Goal: Information Seeking & Learning: Learn about a topic

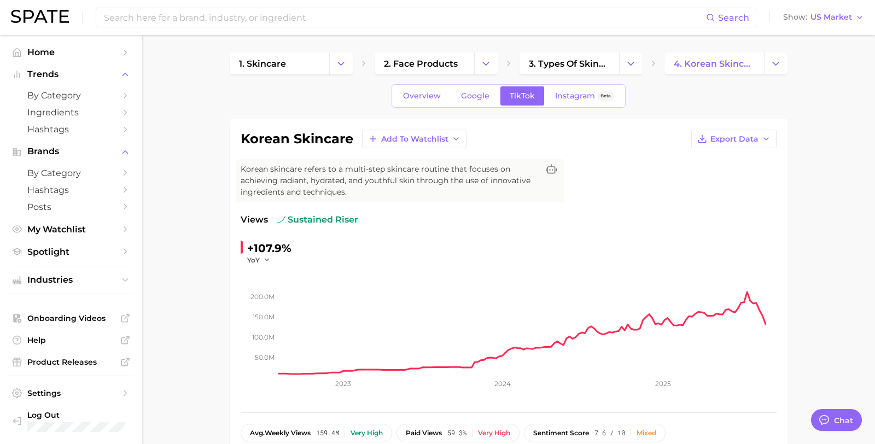
scroll to position [373, 0]
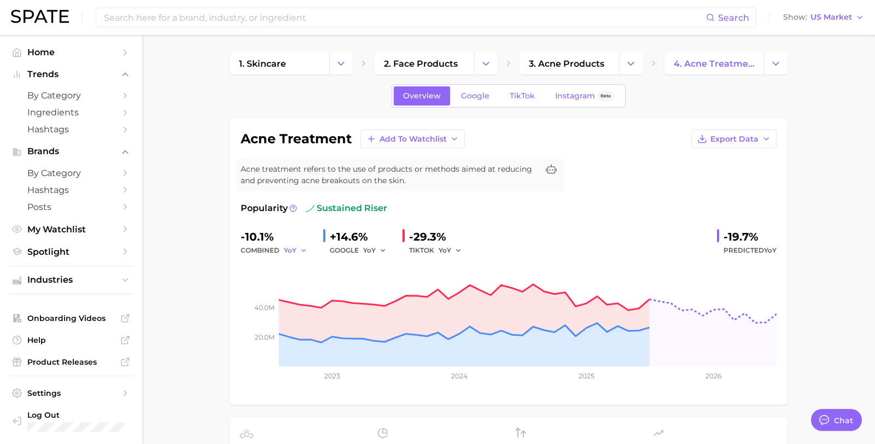
click at [289, 249] on span "YoY" at bounding box center [290, 249] width 13 height 9
click at [257, 307] on button "MoM" at bounding box center [254, 307] width 120 height 20
click at [372, 250] on span "YoY" at bounding box center [369, 249] width 13 height 9
click at [361, 302] on button "MoM" at bounding box center [333, 307] width 120 height 20
click at [441, 245] on span "YoY" at bounding box center [444, 249] width 13 height 9
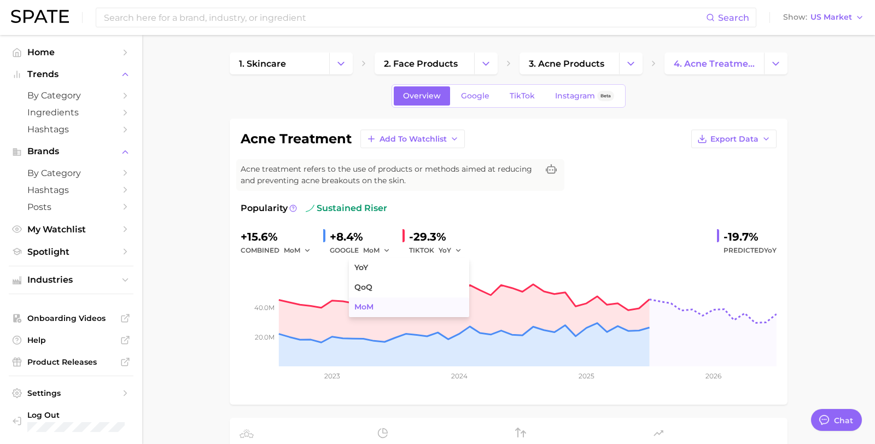
click at [422, 305] on button "MoM" at bounding box center [409, 307] width 120 height 20
click at [527, 96] on span "TikTok" at bounding box center [521, 95] width 25 height 9
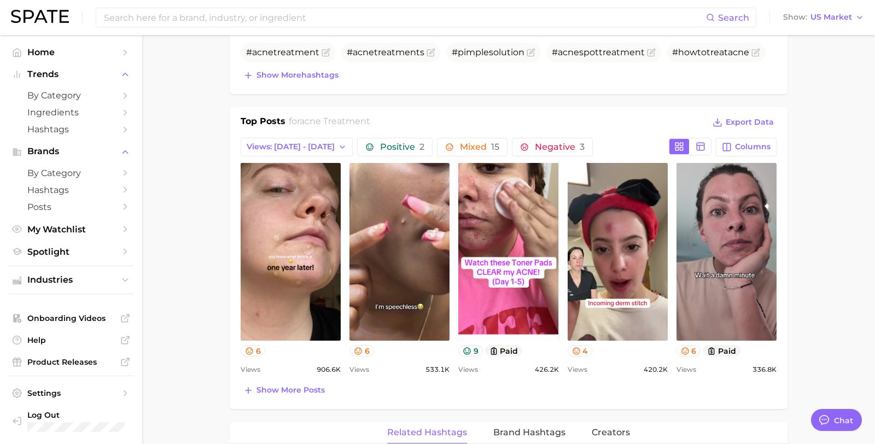
scroll to position [465, 0]
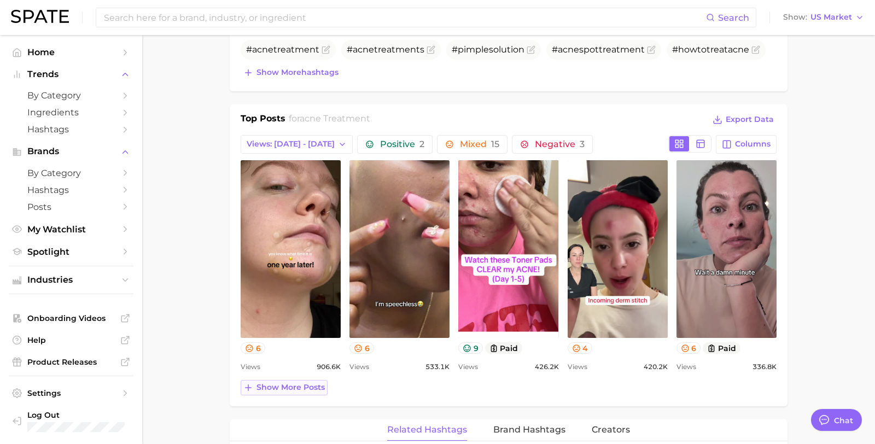
click at [292, 388] on span "Show more posts" at bounding box center [290, 387] width 68 height 9
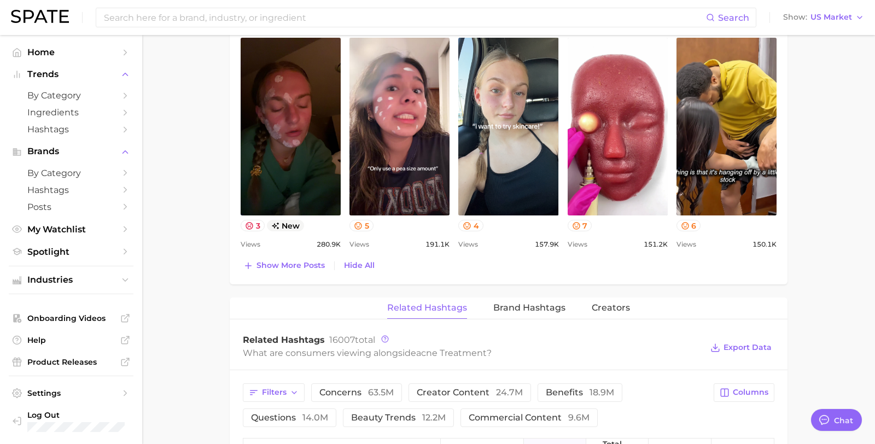
scroll to position [820, 0]
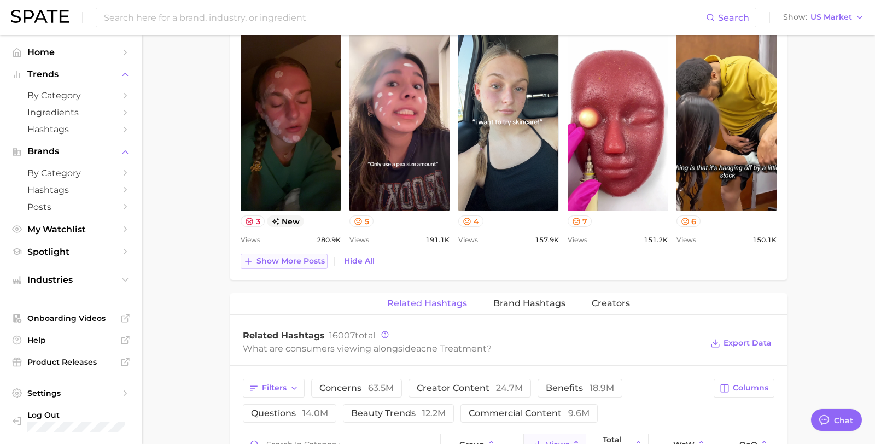
click at [306, 263] on span "Show more posts" at bounding box center [290, 260] width 68 height 9
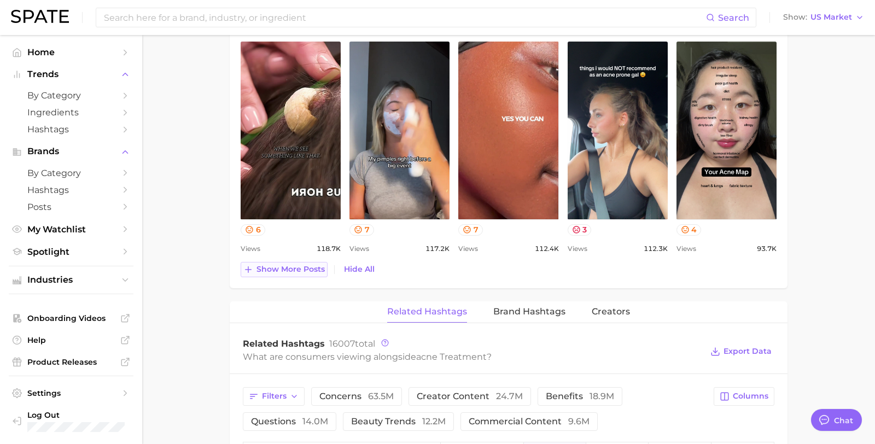
scroll to position [1061, 0]
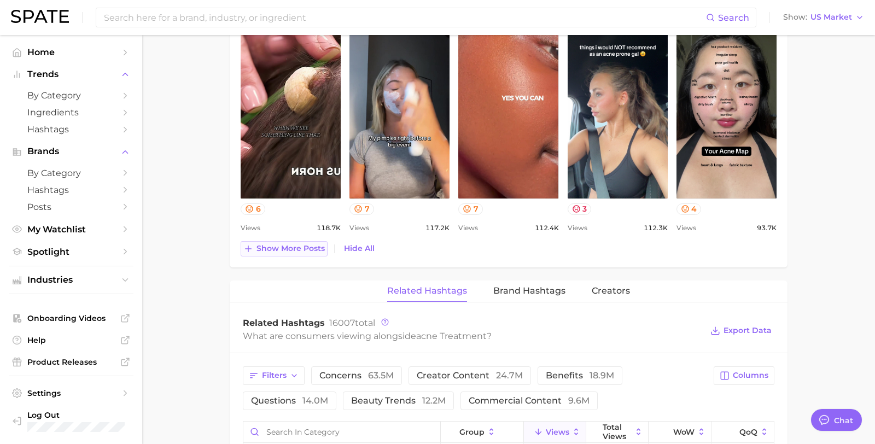
click at [275, 249] on span "Show more posts" at bounding box center [290, 248] width 68 height 9
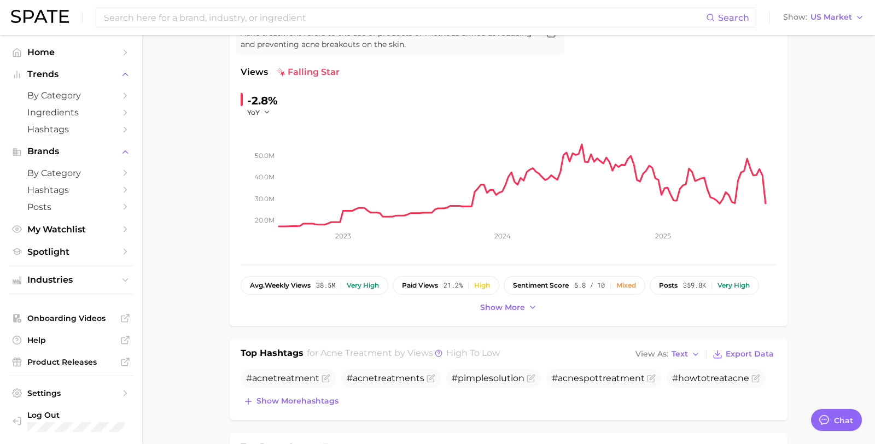
scroll to position [0, 0]
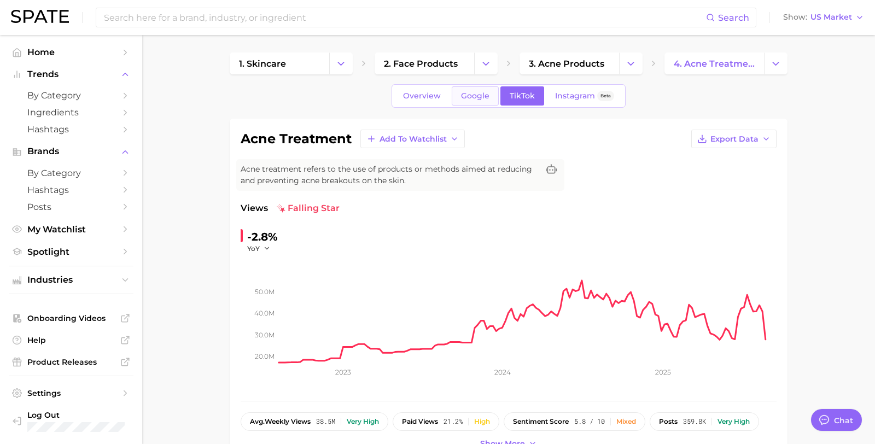
click at [472, 92] on span "Google" at bounding box center [475, 95] width 28 height 9
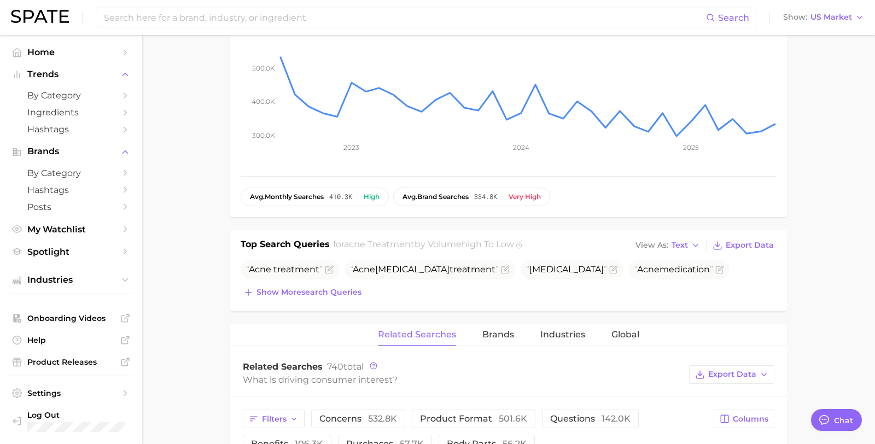
scroll to position [266, 0]
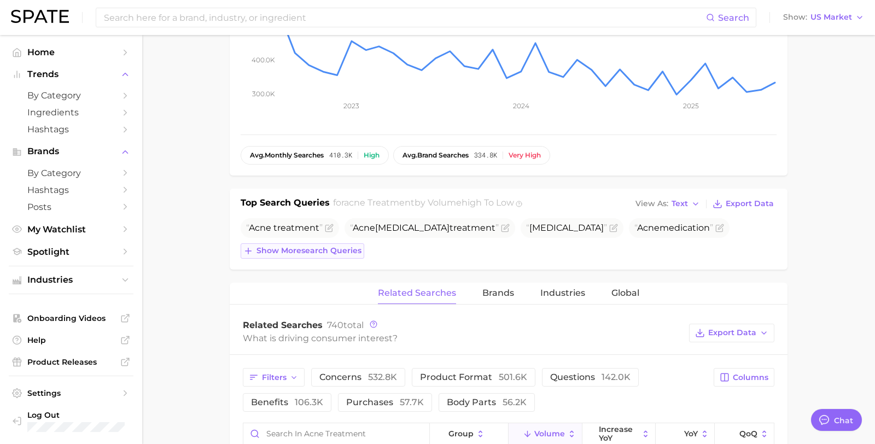
click at [321, 254] on span "Show more search queries" at bounding box center [308, 250] width 105 height 9
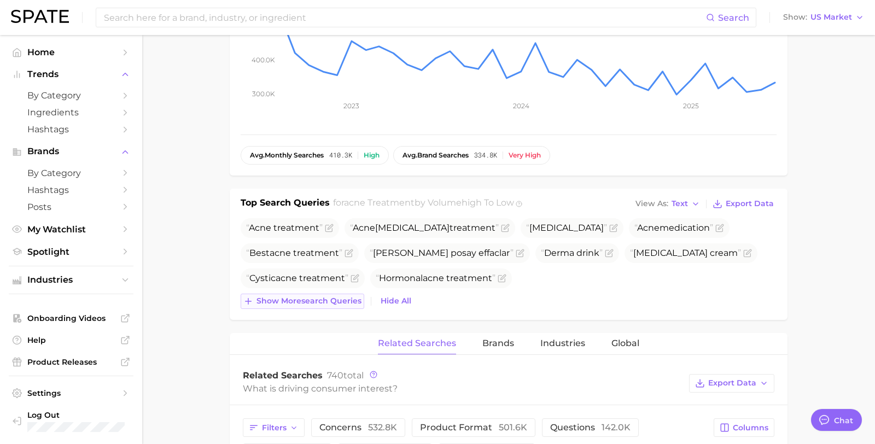
click at [298, 301] on span "Show more search queries" at bounding box center [308, 300] width 105 height 9
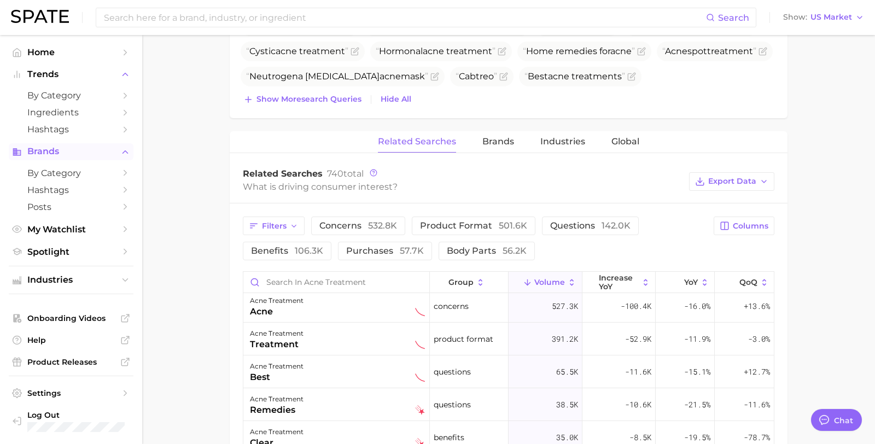
scroll to position [6, 0]
click at [504, 137] on span "Brands" at bounding box center [498, 142] width 32 height 10
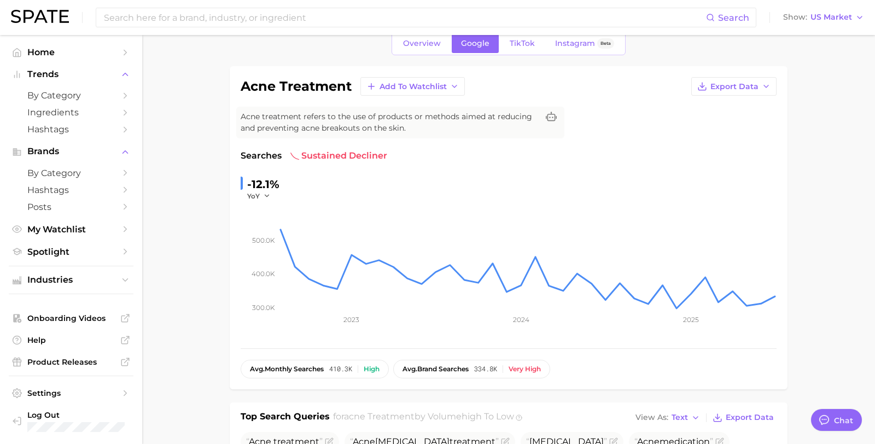
scroll to position [0, 0]
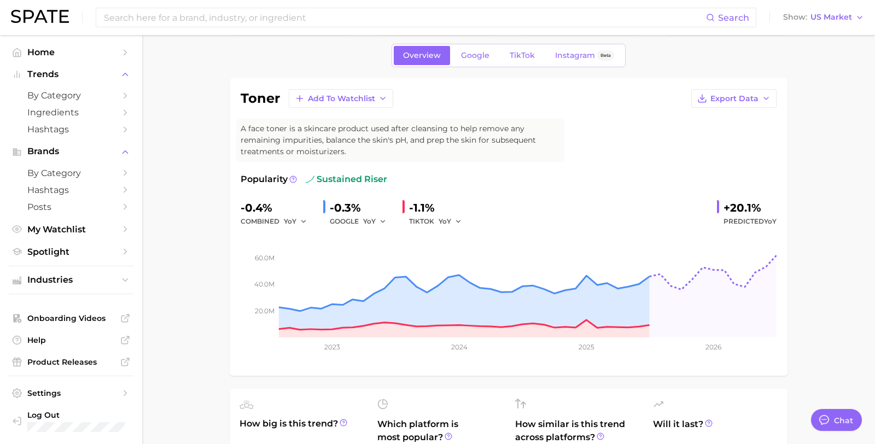
scroll to position [44, 0]
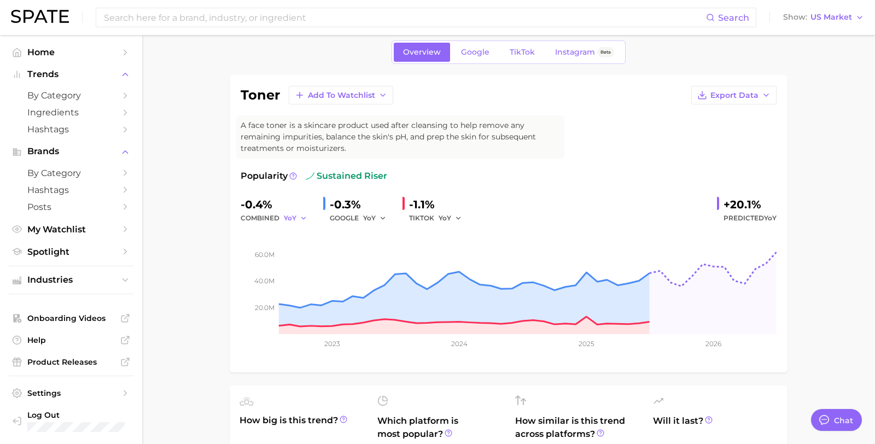
click at [296, 217] on button "YoY" at bounding box center [296, 218] width 24 height 13
click at [272, 268] on button "MoM" at bounding box center [254, 275] width 120 height 20
click at [360, 214] on div "GOOGLE YoY" at bounding box center [362, 218] width 64 height 13
click at [375, 219] on span "YoY" at bounding box center [369, 217] width 13 height 9
click at [350, 272] on button "MoM" at bounding box center [333, 275] width 120 height 20
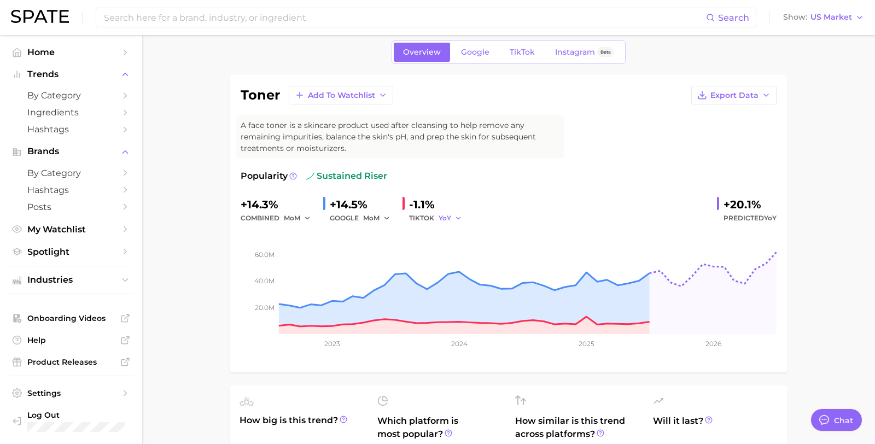
click at [454, 216] on icon "button" at bounding box center [458, 218] width 8 height 8
click at [424, 274] on button "MoM" at bounding box center [409, 275] width 120 height 20
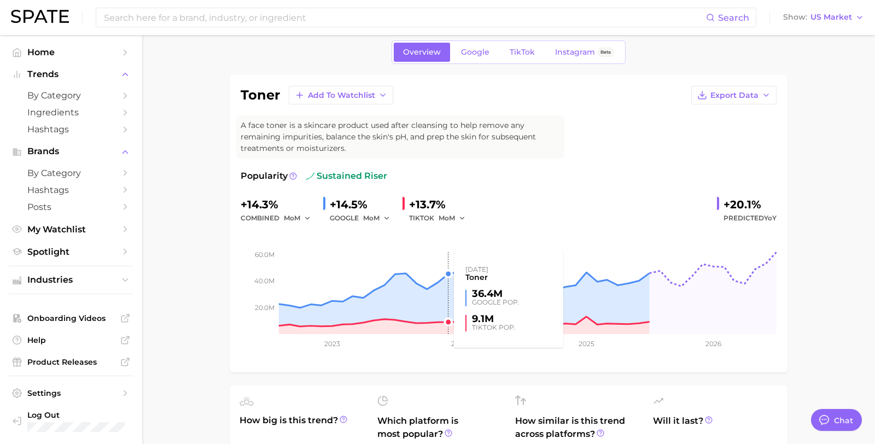
click at [441, 263] on rect at bounding box center [508, 279] width 536 height 109
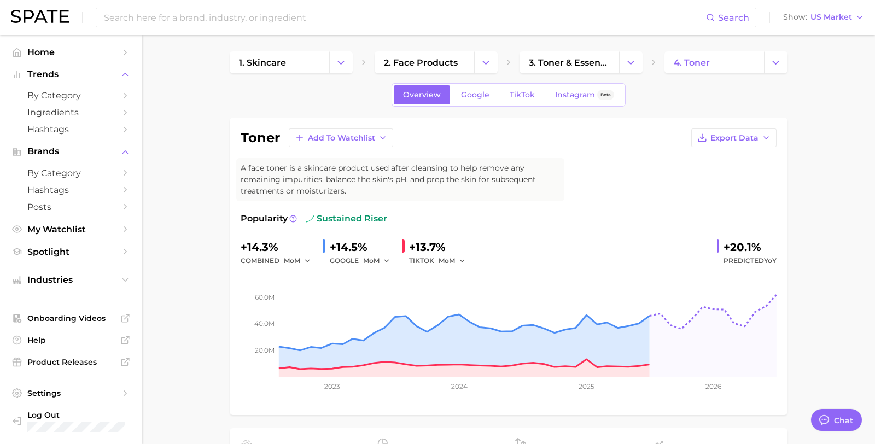
scroll to position [0, 0]
click at [482, 97] on span "Google" at bounding box center [475, 95] width 28 height 9
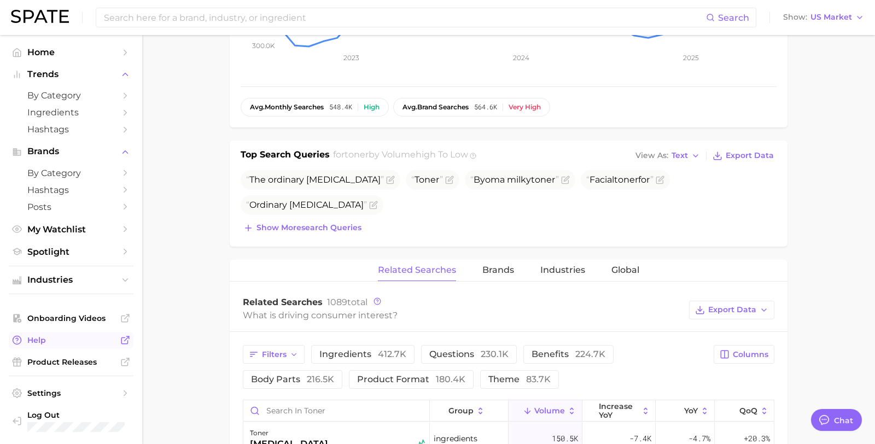
scroll to position [294, 0]
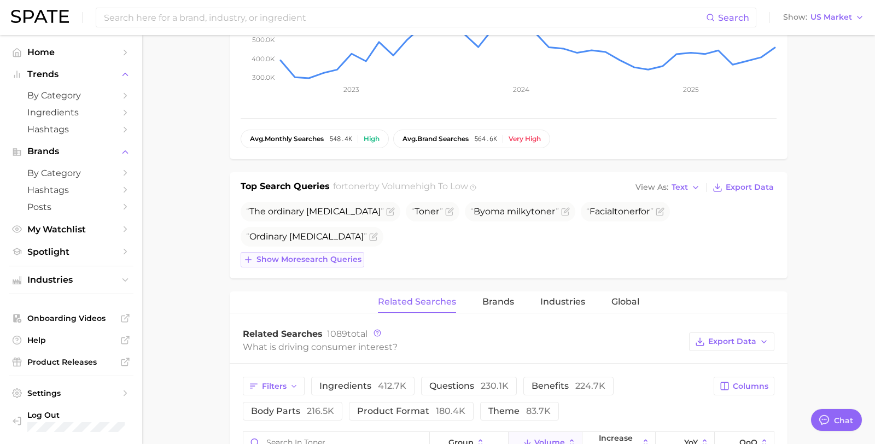
click at [323, 256] on span "Show more search queries" at bounding box center [308, 259] width 105 height 9
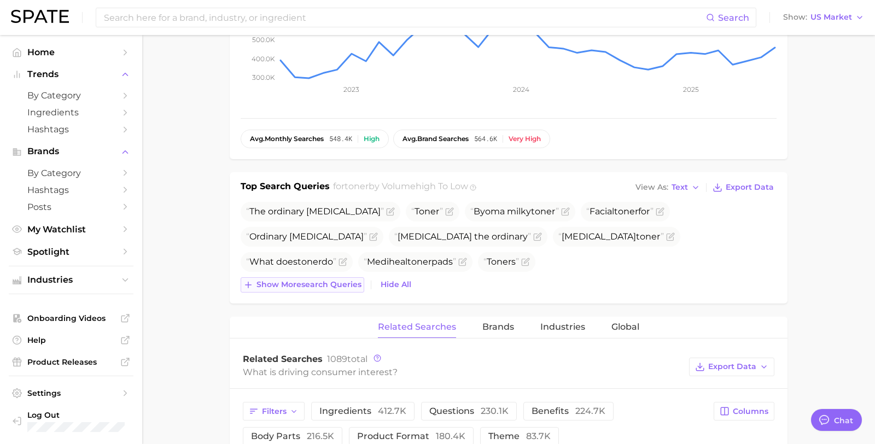
click at [319, 283] on span "Show more search queries" at bounding box center [308, 284] width 105 height 9
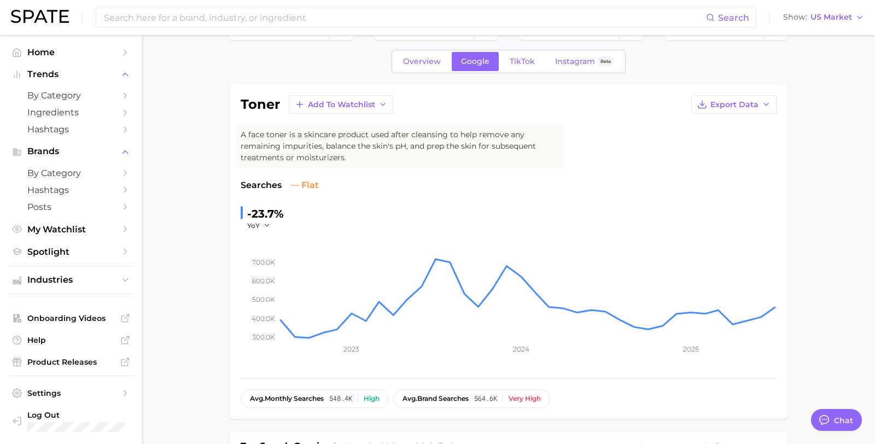
scroll to position [0, 0]
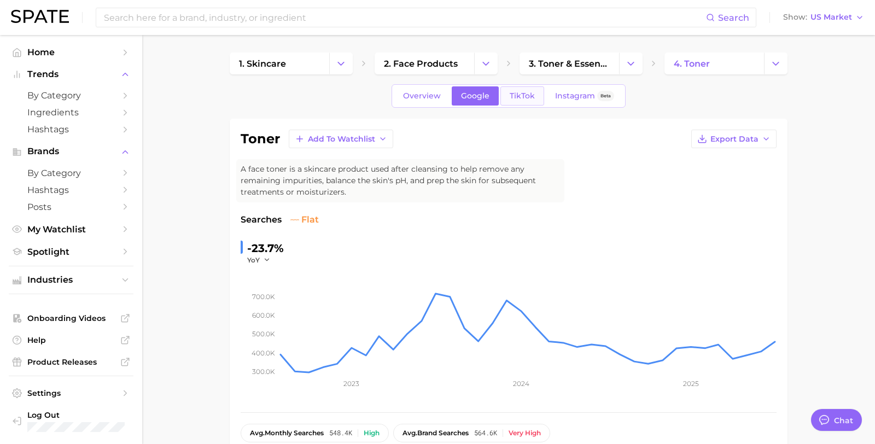
click at [535, 96] on link "TikTok" at bounding box center [522, 95] width 44 height 19
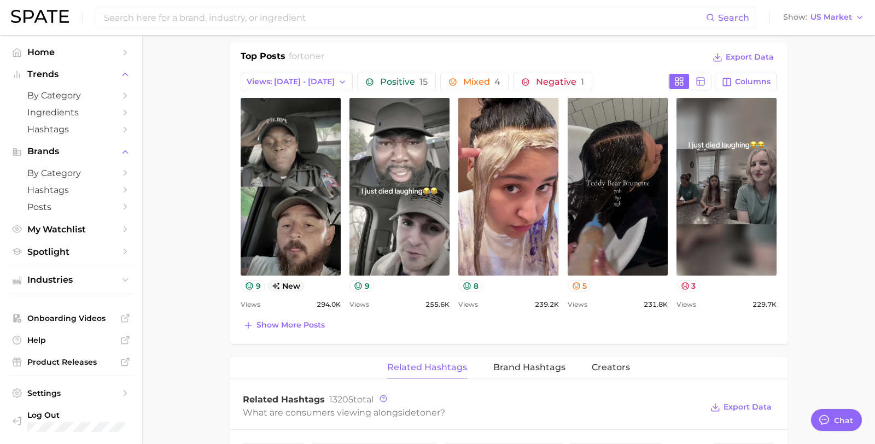
scroll to position [549, 0]
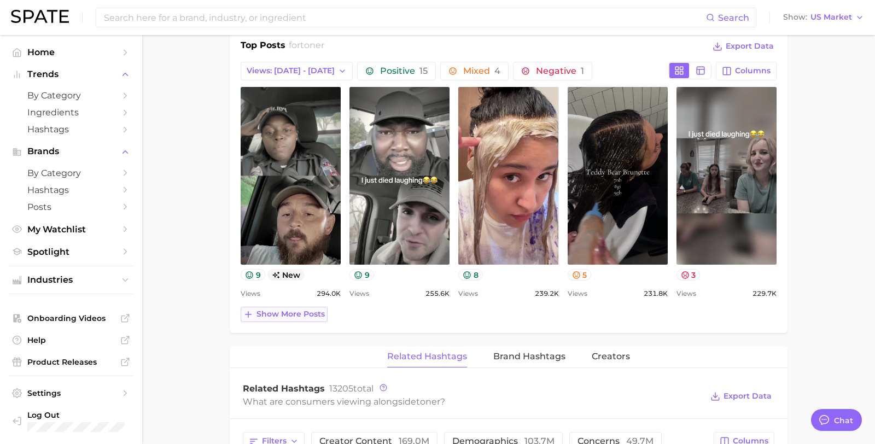
click at [284, 312] on span "Show more posts" at bounding box center [290, 313] width 68 height 9
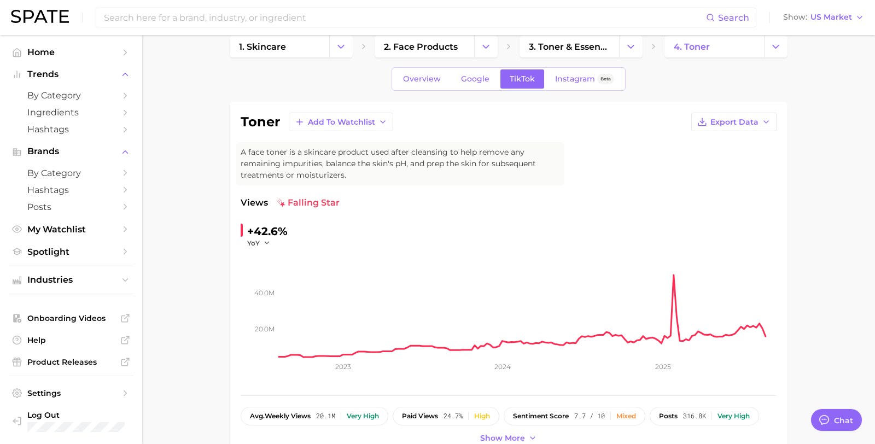
scroll to position [0, 0]
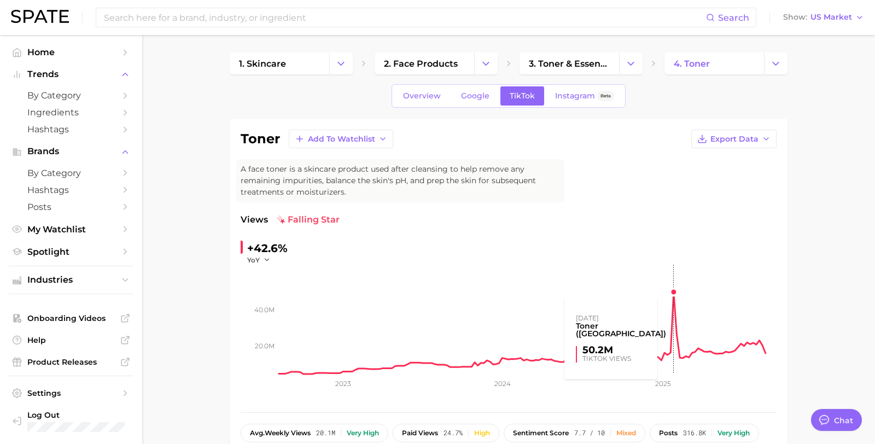
click at [676, 291] on rect at bounding box center [527, 319] width 497 height 109
click at [466, 93] on span "Google" at bounding box center [475, 95] width 28 height 9
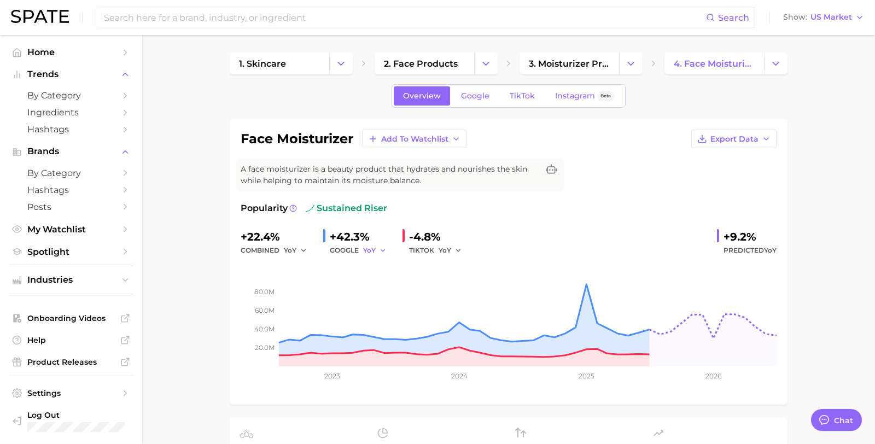
click at [369, 253] on span "YoY" at bounding box center [369, 249] width 13 height 9
click at [367, 305] on button "MoM" at bounding box center [333, 307] width 120 height 20
click at [447, 245] on span "YoY" at bounding box center [444, 249] width 13 height 9
click at [412, 308] on button "MoM" at bounding box center [409, 307] width 120 height 20
click at [479, 97] on span "Google" at bounding box center [475, 95] width 28 height 9
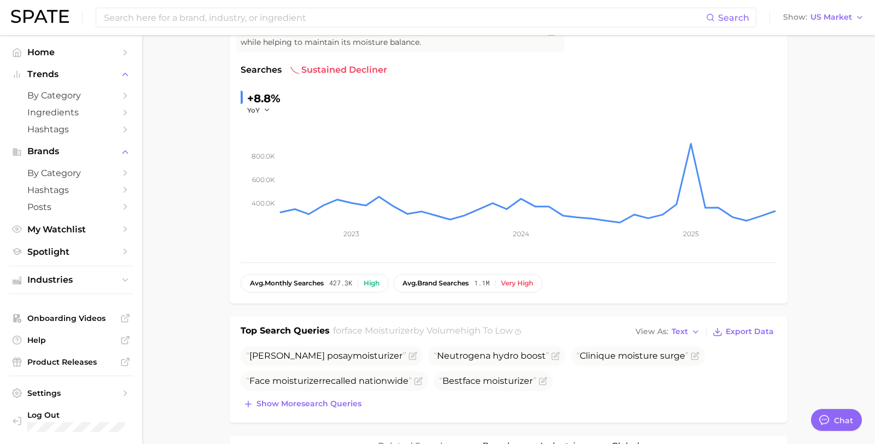
scroll to position [83, 0]
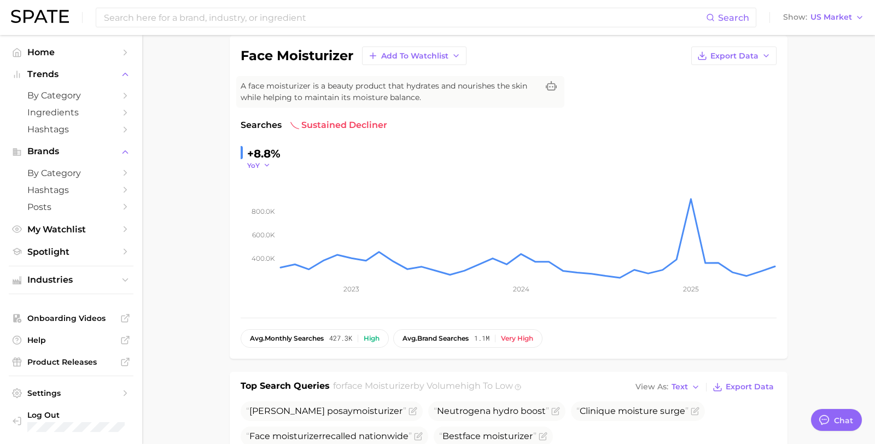
click at [266, 166] on polyline "button" at bounding box center [267, 166] width 4 height 2
click at [263, 165] on icon "button" at bounding box center [267, 165] width 8 height 8
click at [201, 223] on button "MoM" at bounding box center [217, 220] width 120 height 20
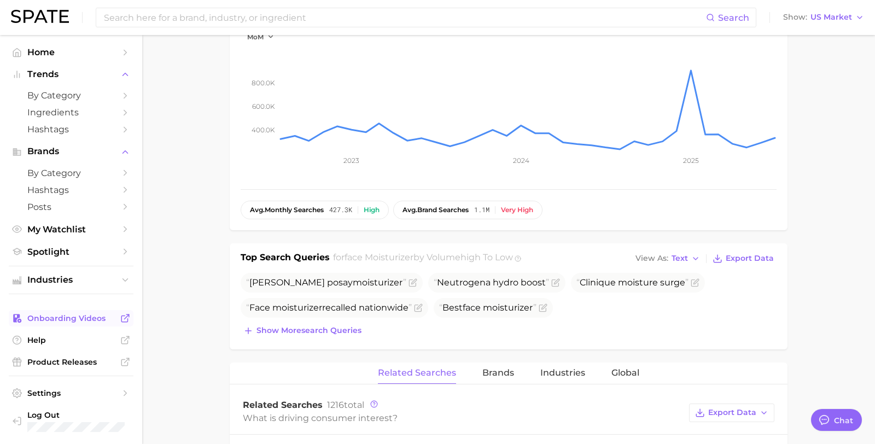
scroll to position [214, 0]
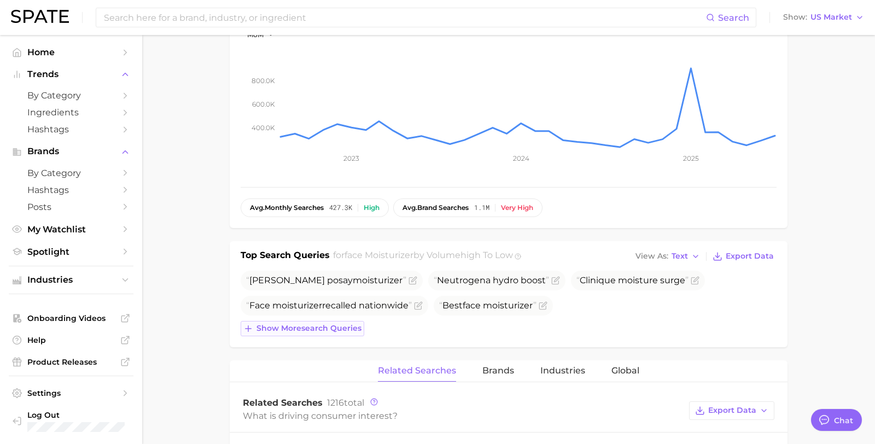
click at [318, 327] on span "Show more search queries" at bounding box center [308, 328] width 105 height 9
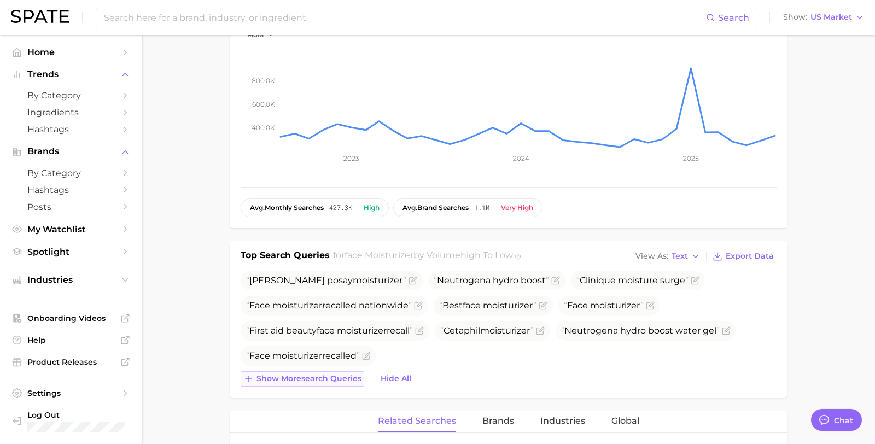
click at [302, 379] on span "Show more search queries" at bounding box center [308, 378] width 105 height 9
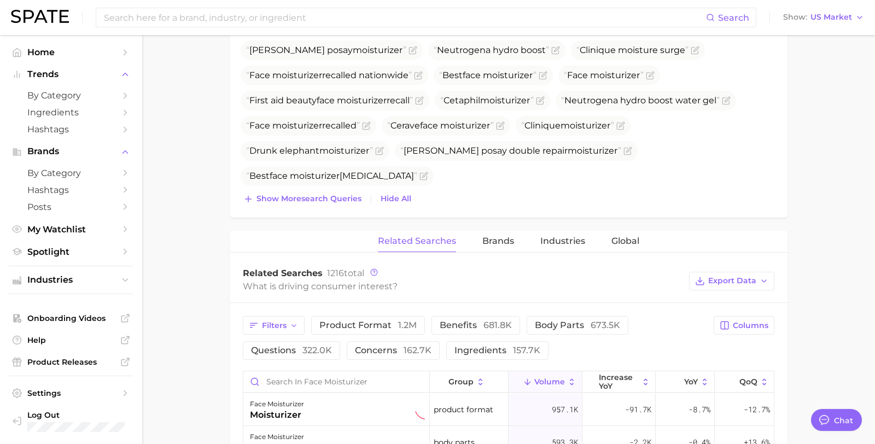
scroll to position [339, 0]
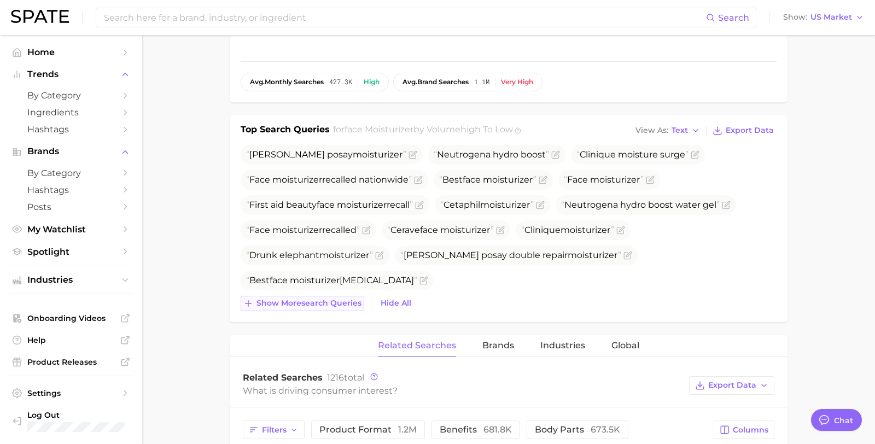
click at [333, 308] on button "Show more search queries" at bounding box center [302, 303] width 124 height 15
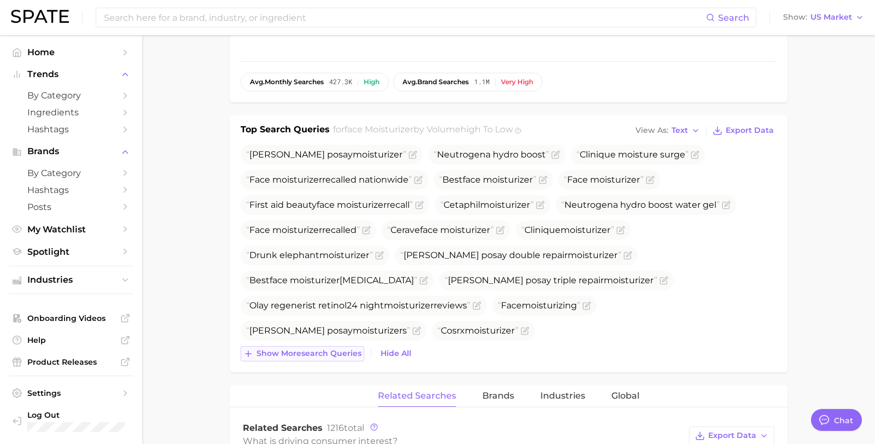
click at [286, 356] on span "Show more search queries" at bounding box center [308, 353] width 105 height 9
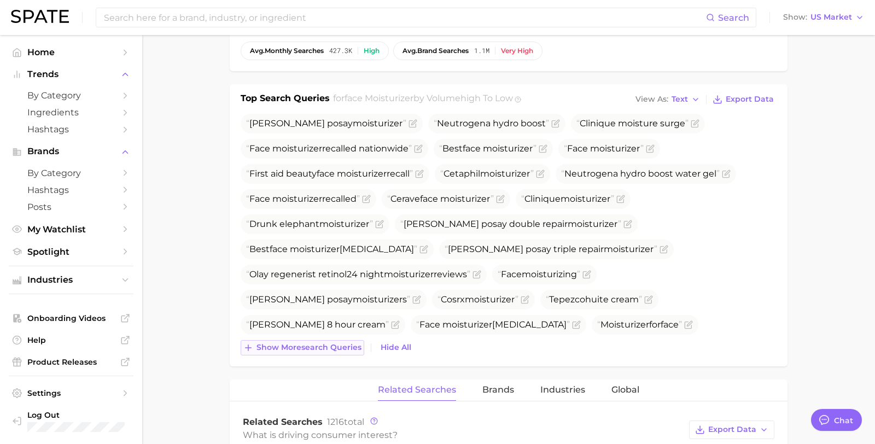
scroll to position [373, 0]
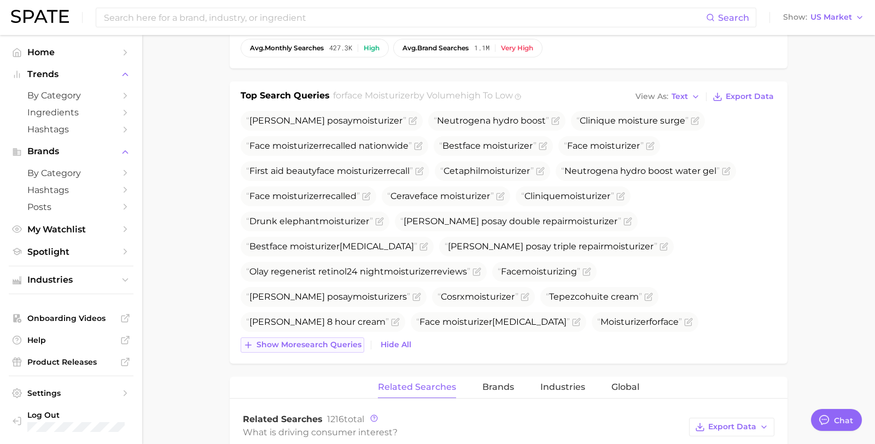
click at [294, 346] on span "Show more search queries" at bounding box center [308, 344] width 105 height 9
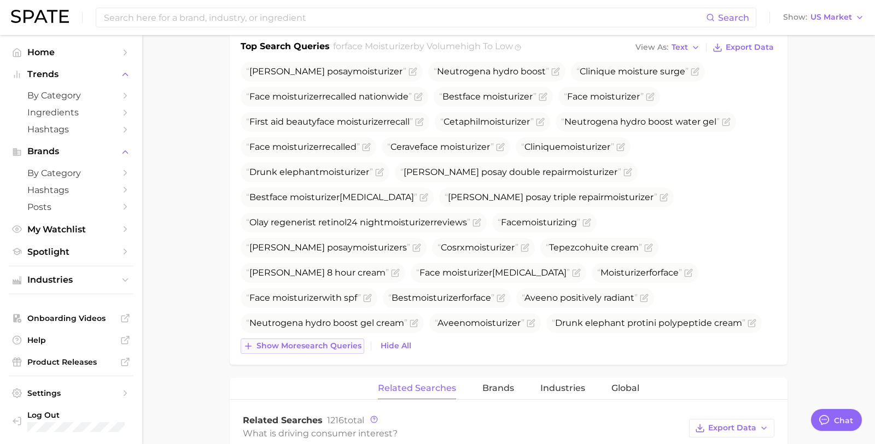
scroll to position [423, 0]
click at [294, 346] on span "Show more search queries" at bounding box center [308, 345] width 105 height 9
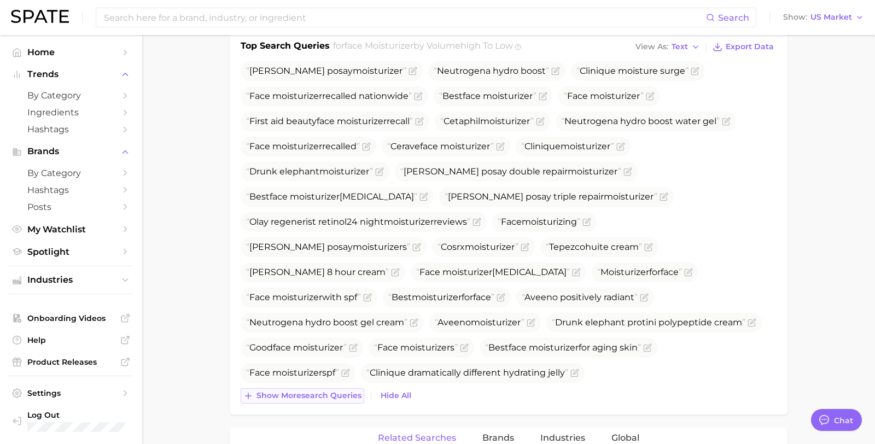
click at [291, 398] on span "Show more search queries" at bounding box center [308, 395] width 105 height 9
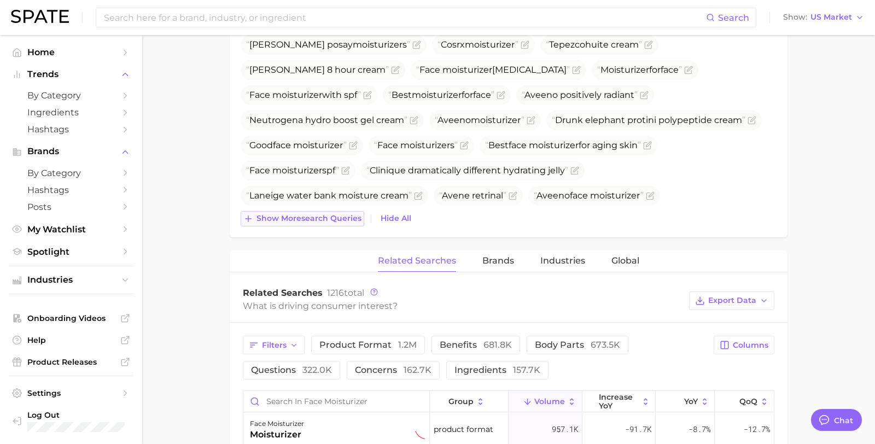
scroll to position [727, 0]
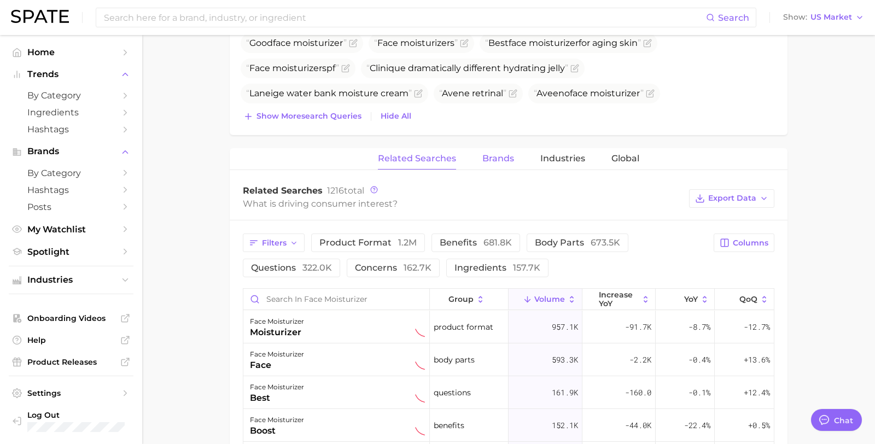
click at [500, 158] on span "Brands" at bounding box center [498, 159] width 32 height 10
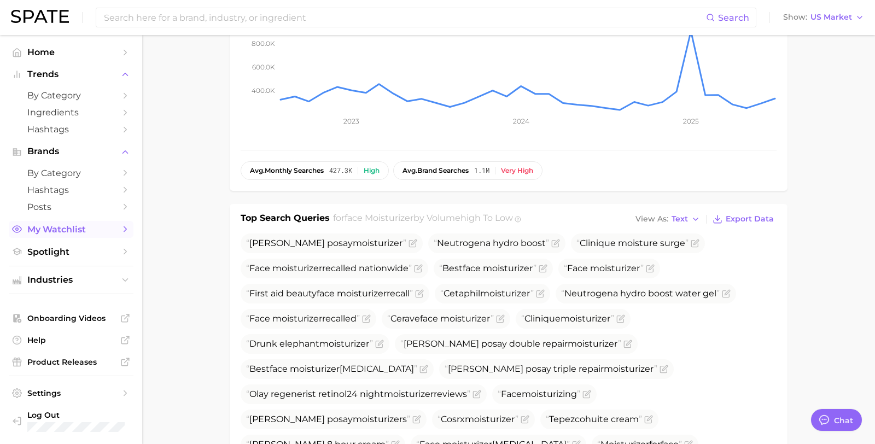
scroll to position [0, 0]
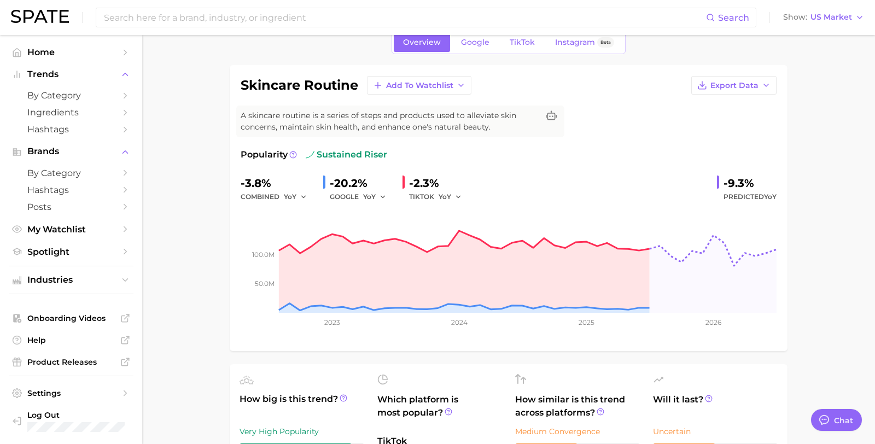
scroll to position [54, 0]
click at [371, 194] on span "YoY" at bounding box center [369, 195] width 13 height 9
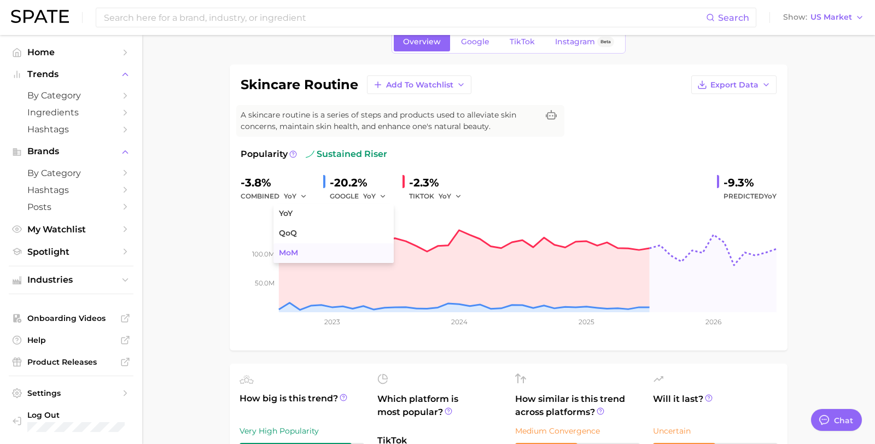
click at [354, 255] on button "MoM" at bounding box center [333, 253] width 120 height 20
click at [458, 198] on icon "button" at bounding box center [458, 196] width 8 height 8
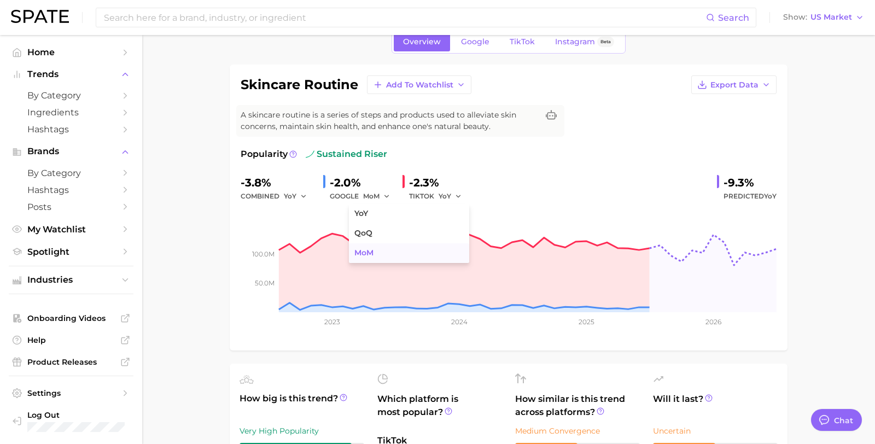
click at [428, 251] on button "MoM" at bounding box center [409, 253] width 120 height 20
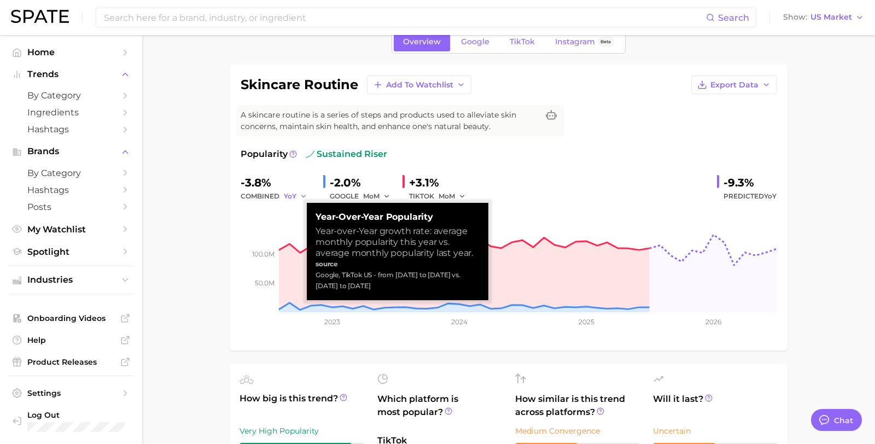
click at [295, 197] on span "YoY" at bounding box center [290, 195] width 13 height 9
click at [272, 254] on button "MoM" at bounding box center [254, 253] width 120 height 20
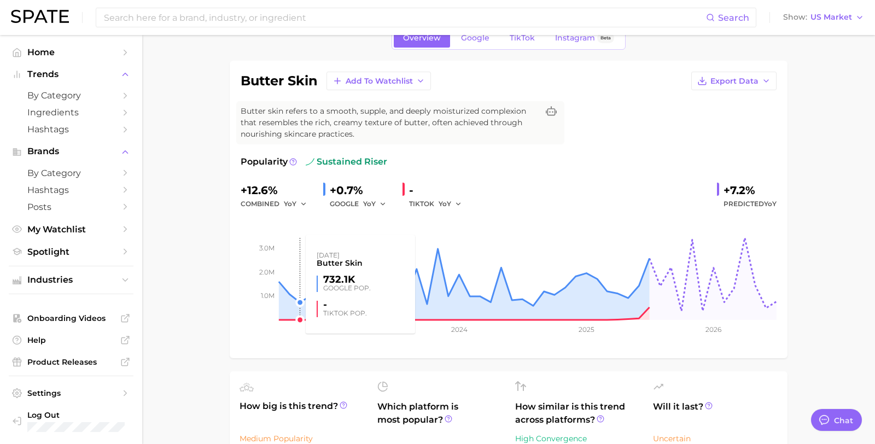
scroll to position [59, 0]
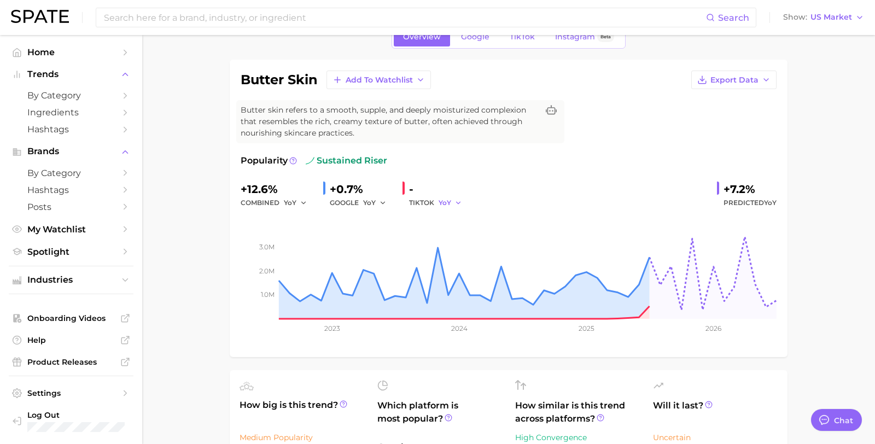
click at [443, 207] on span "YoY" at bounding box center [444, 202] width 13 height 9
click at [415, 256] on button "MoM" at bounding box center [409, 260] width 120 height 20
click at [373, 202] on span "YoY" at bounding box center [369, 202] width 13 height 9
click at [347, 258] on button "MoM" at bounding box center [333, 260] width 120 height 20
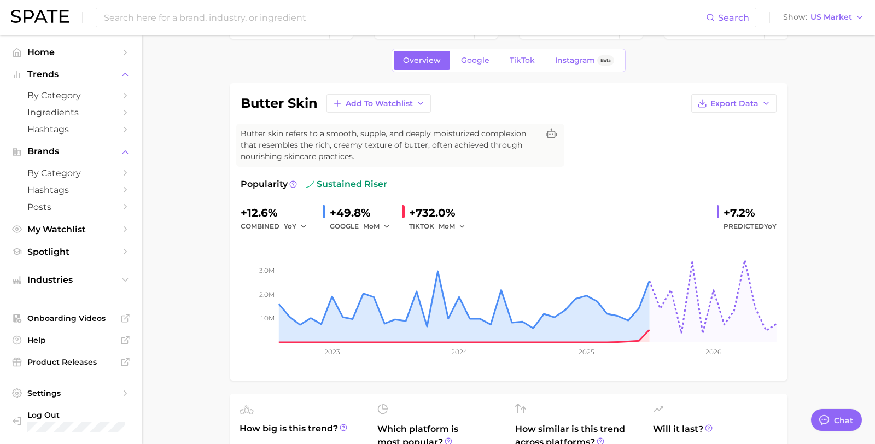
scroll to position [0, 0]
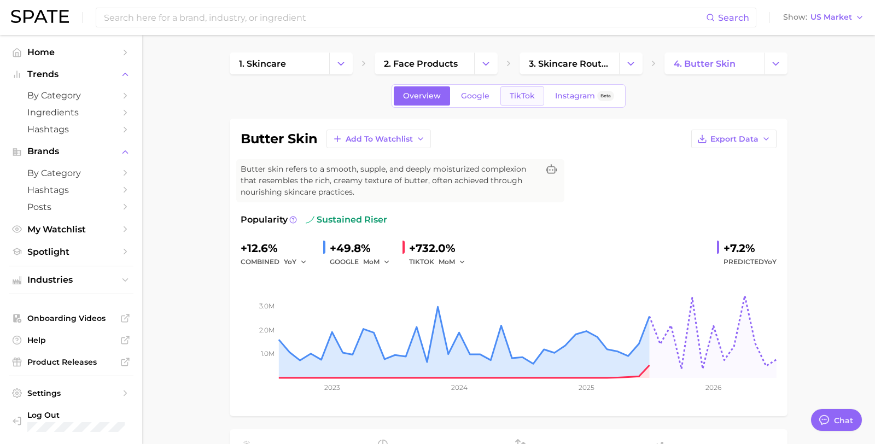
click at [528, 95] on span "TikTok" at bounding box center [521, 95] width 25 height 9
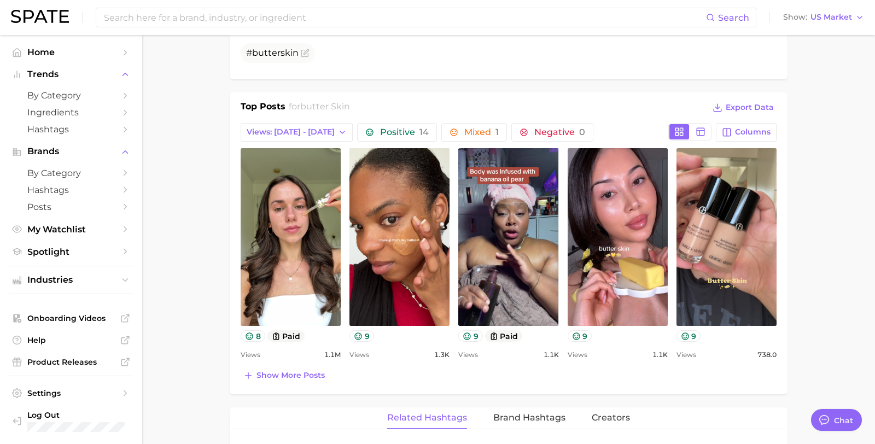
scroll to position [473, 0]
click at [280, 375] on span "Show more posts" at bounding box center [290, 374] width 68 height 9
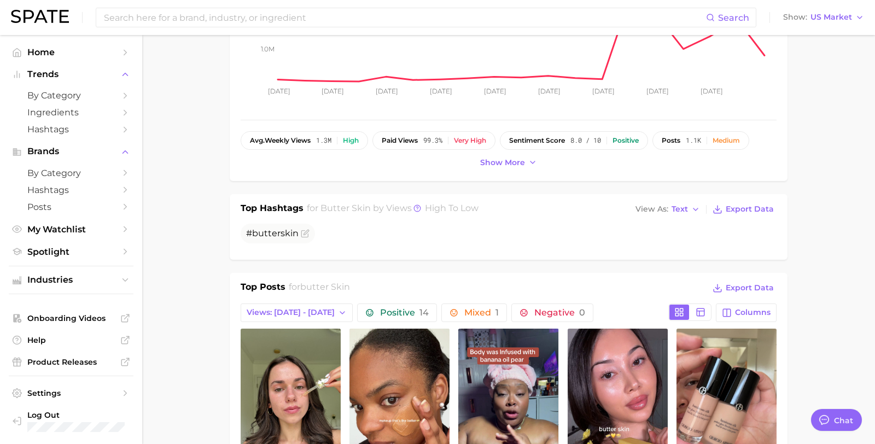
scroll to position [0, 0]
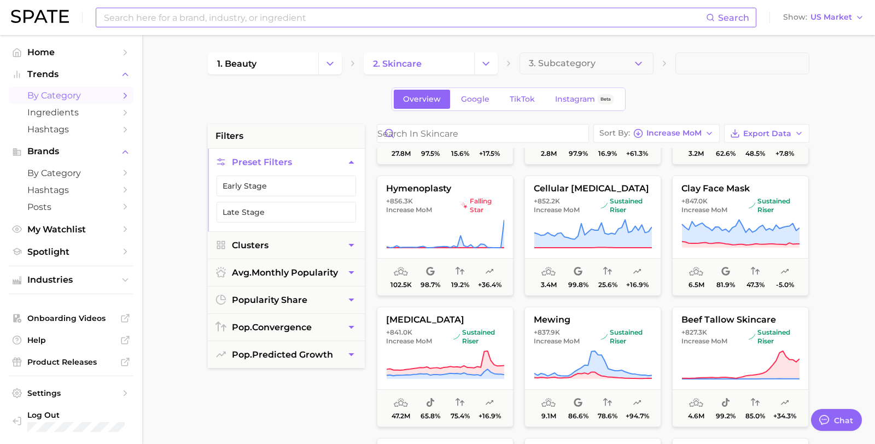
click at [213, 14] on input at bounding box center [404, 17] width 603 height 19
type input "peptides"
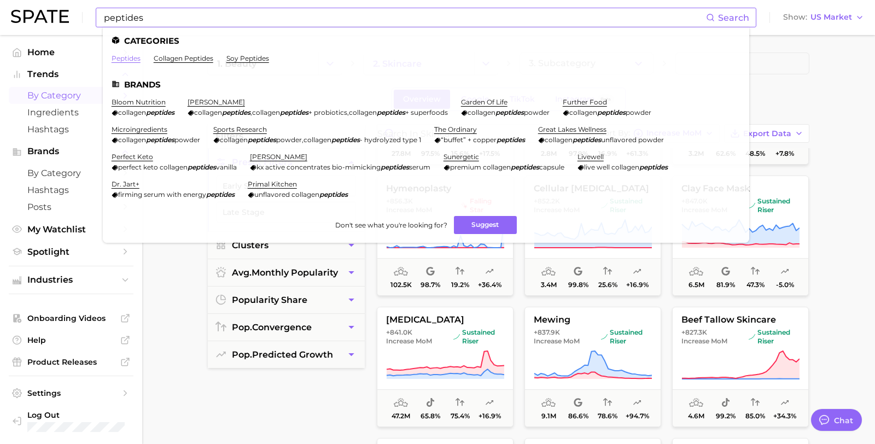
click at [124, 58] on link "peptides" at bounding box center [126, 58] width 29 height 8
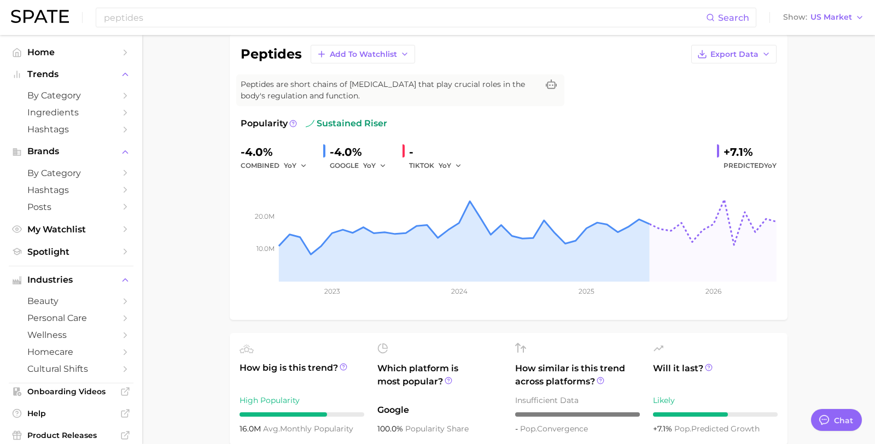
scroll to position [86, 0]
click at [353, 162] on div "GOOGLE YoY" at bounding box center [362, 164] width 64 height 13
click at [373, 164] on span "YoY" at bounding box center [369, 164] width 13 height 9
click at [347, 210] on button "QoQ" at bounding box center [333, 202] width 120 height 20
click at [384, 162] on icon "button" at bounding box center [386, 165] width 8 height 8
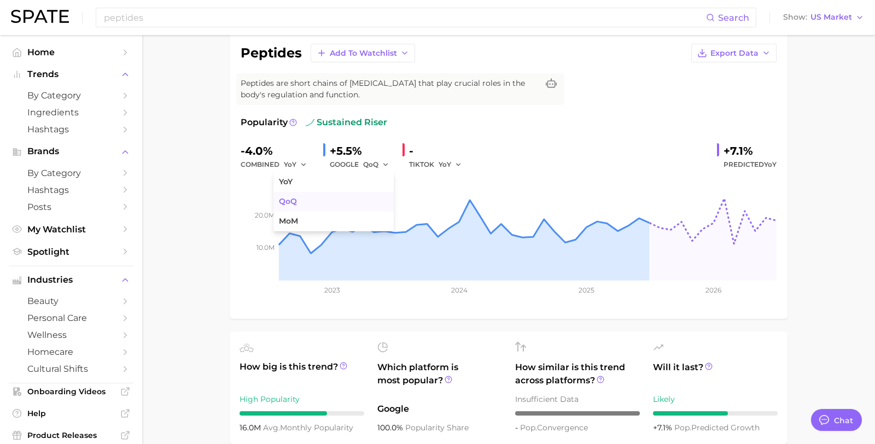
click at [376, 206] on button "QoQ" at bounding box center [333, 202] width 120 height 20
click at [384, 163] on polyline "button" at bounding box center [385, 164] width 4 height 2
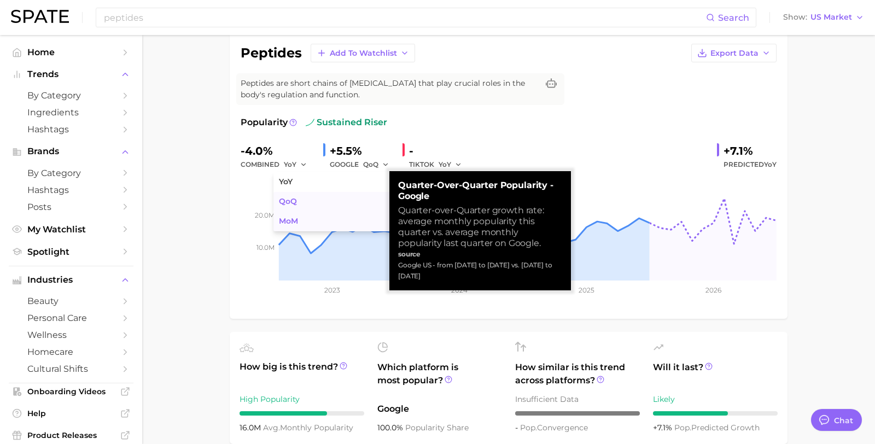
click at [347, 216] on button "MoM" at bounding box center [333, 222] width 120 height 20
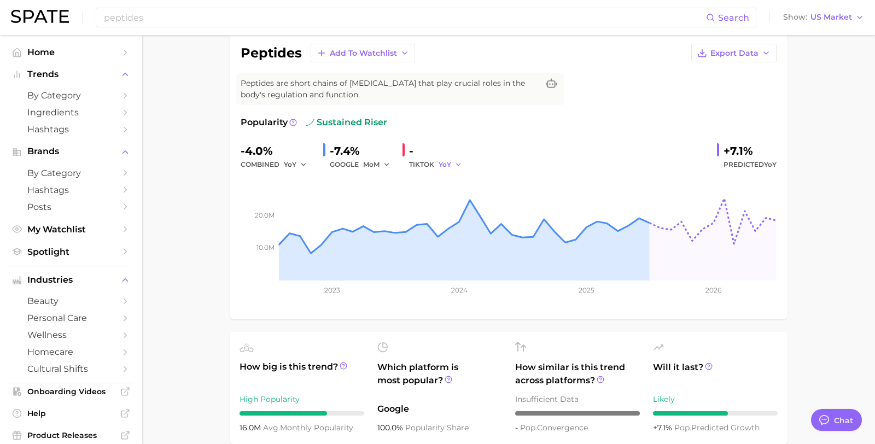
click at [453, 161] on button "YoY" at bounding box center [450, 164] width 24 height 13
click at [423, 218] on button "MoM" at bounding box center [409, 222] width 120 height 20
click at [291, 167] on span "YoY" at bounding box center [290, 164] width 13 height 9
click at [273, 221] on button "MoM" at bounding box center [254, 222] width 120 height 20
click at [225, 22] on input "peptides" at bounding box center [404, 17] width 603 height 19
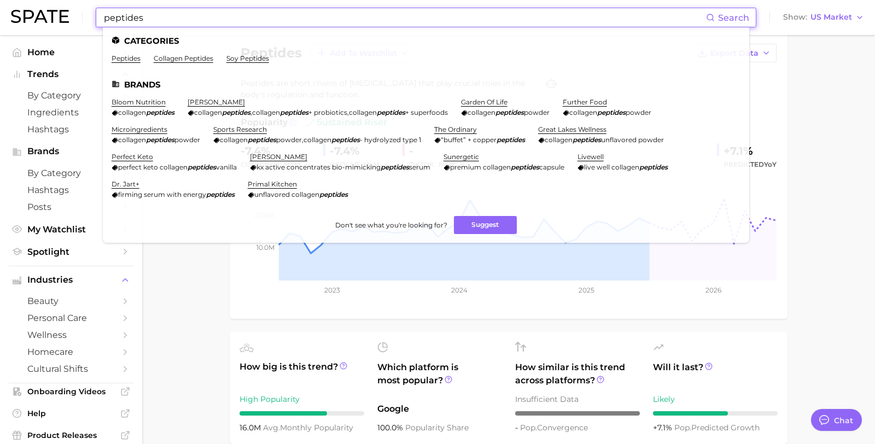
drag, startPoint x: 225, startPoint y: 22, endPoint x: -63, endPoint y: -2, distance: 288.5
click at [0, 0] on html "peptides Search Categories peptides collagen peptides soy peptides Brands bloom…" at bounding box center [437, 136] width 875 height 444
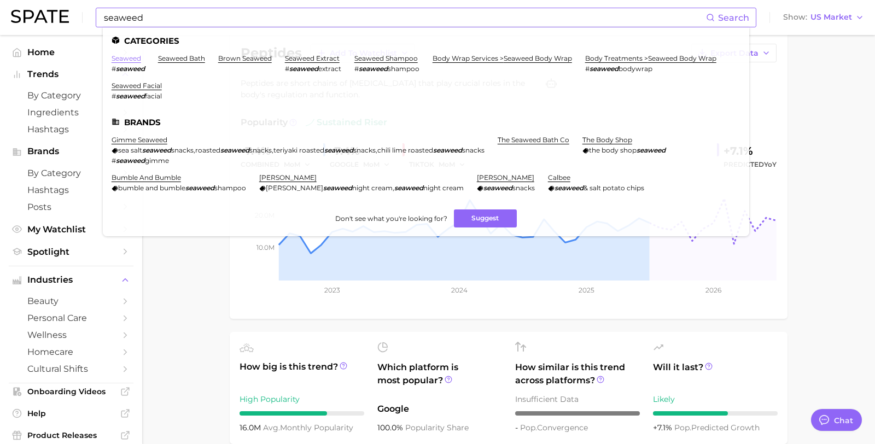
click at [126, 61] on link "seaweed" at bounding box center [127, 58] width 30 height 8
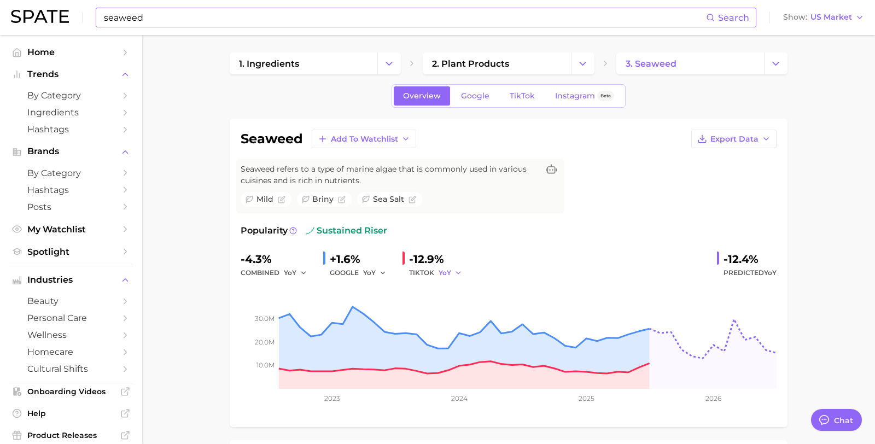
click at [451, 270] on button "YoY" at bounding box center [450, 272] width 24 height 13
click at [413, 326] on button "MoM" at bounding box center [409, 330] width 120 height 20
click at [144, 22] on input "seaweed" at bounding box center [404, 17] width 603 height 19
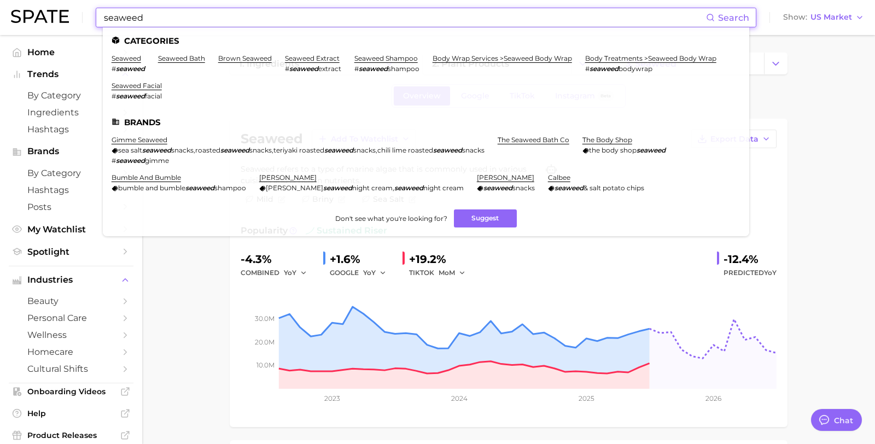
drag, startPoint x: 145, startPoint y: 22, endPoint x: 60, endPoint y: 12, distance: 86.4
click at [60, 12] on div "seaweed Search Categories seaweed # seaweed seaweed bath brown seaweed seaweed …" at bounding box center [437, 17] width 853 height 35
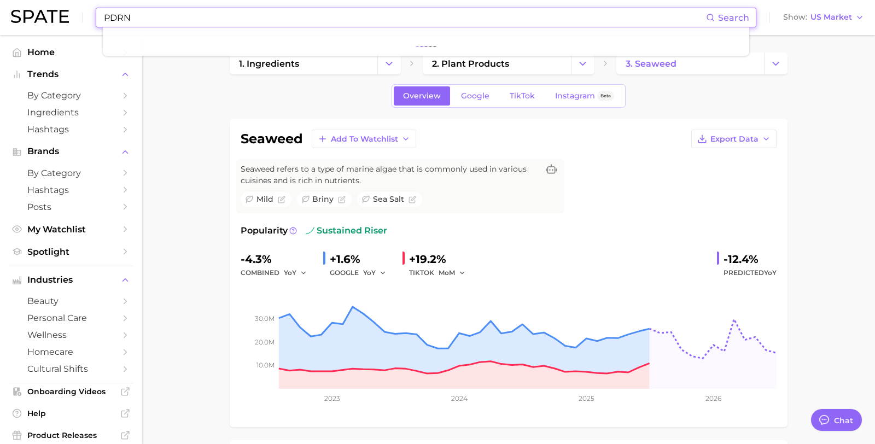
type input "PDRN"
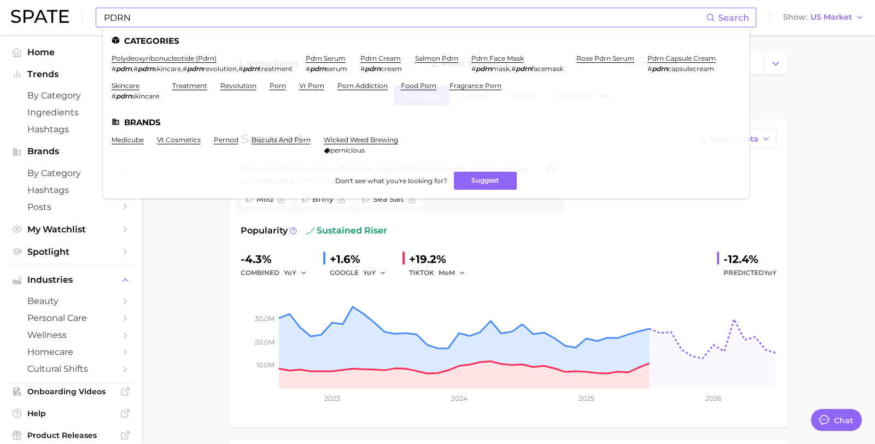
click at [152, 64] on em "pdrn" at bounding box center [146, 68] width 16 height 8
click at [152, 57] on link "polydeoxyribonucleotide (pdrn)" at bounding box center [164, 58] width 105 height 8
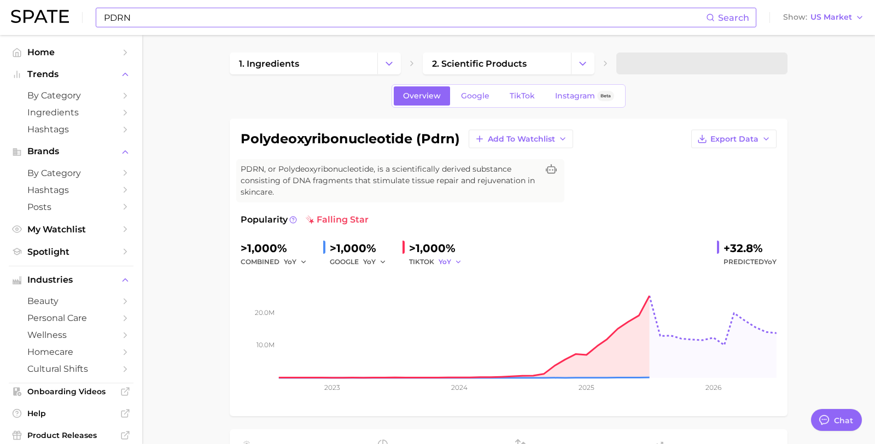
click at [453, 257] on button "YoY" at bounding box center [450, 261] width 24 height 13
click at [418, 316] on button "MoM" at bounding box center [409, 319] width 120 height 20
click at [382, 262] on icon "button" at bounding box center [383, 262] width 8 height 8
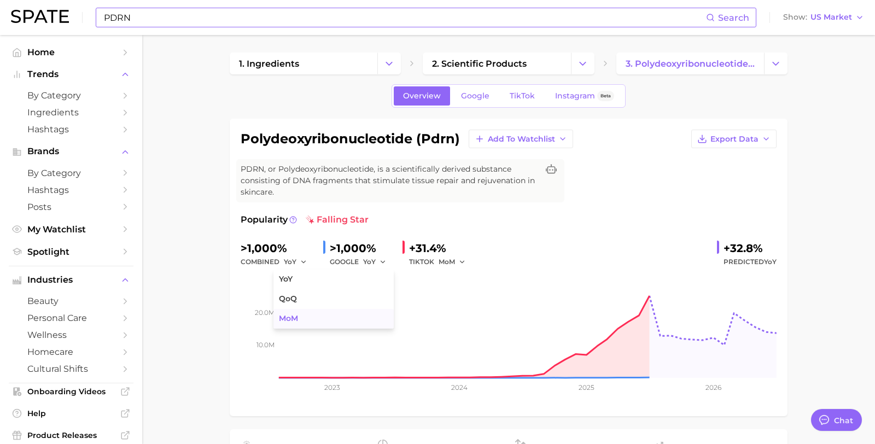
click at [341, 316] on button "MoM" at bounding box center [333, 319] width 120 height 20
click at [300, 261] on icon "button" at bounding box center [304, 262] width 8 height 8
click at [280, 312] on button "MoM" at bounding box center [254, 319] width 120 height 20
